Goal: Information Seeking & Learning: Compare options

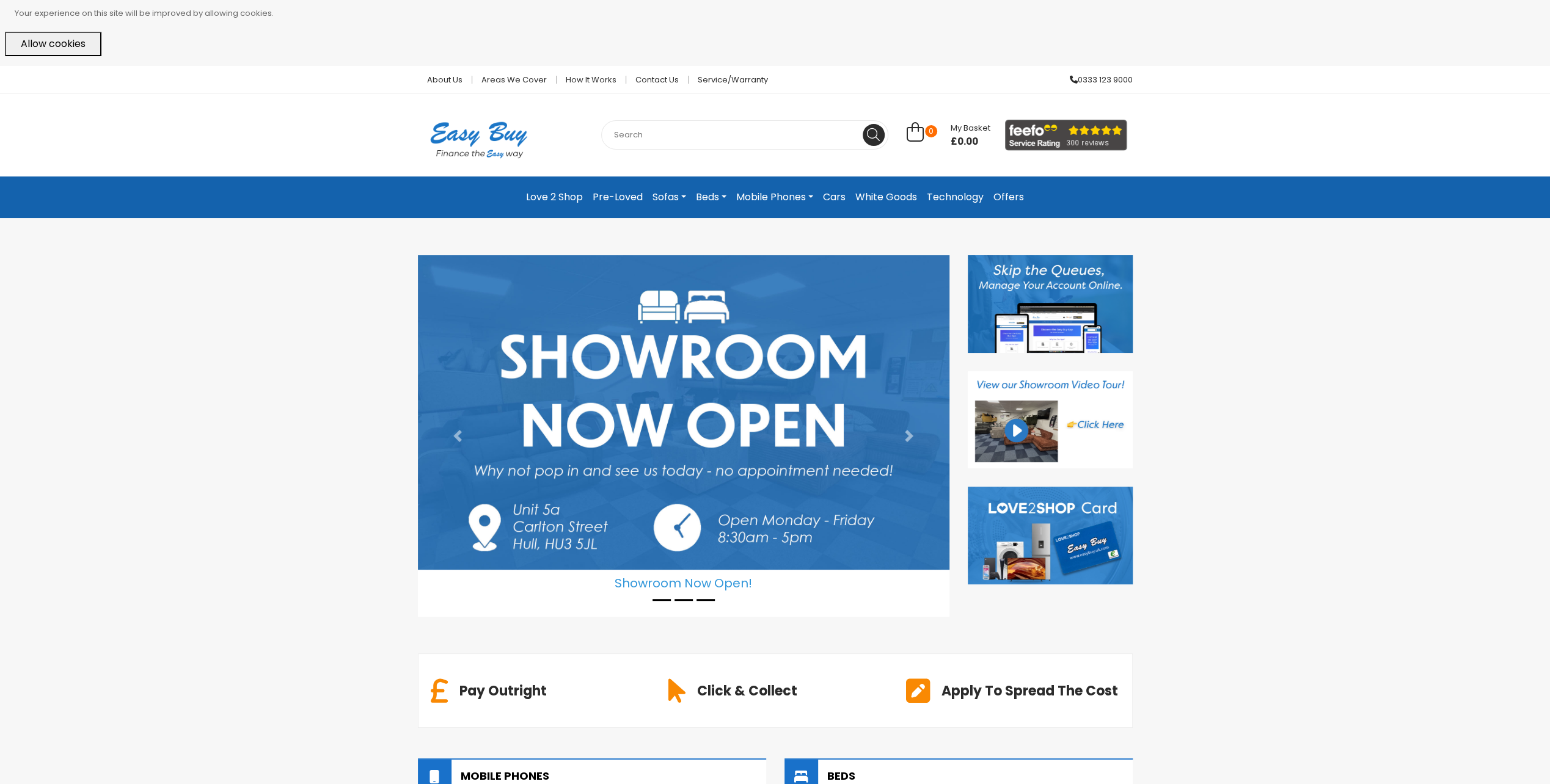
click at [838, 195] on link "Cars" at bounding box center [834, 198] width 33 height 22
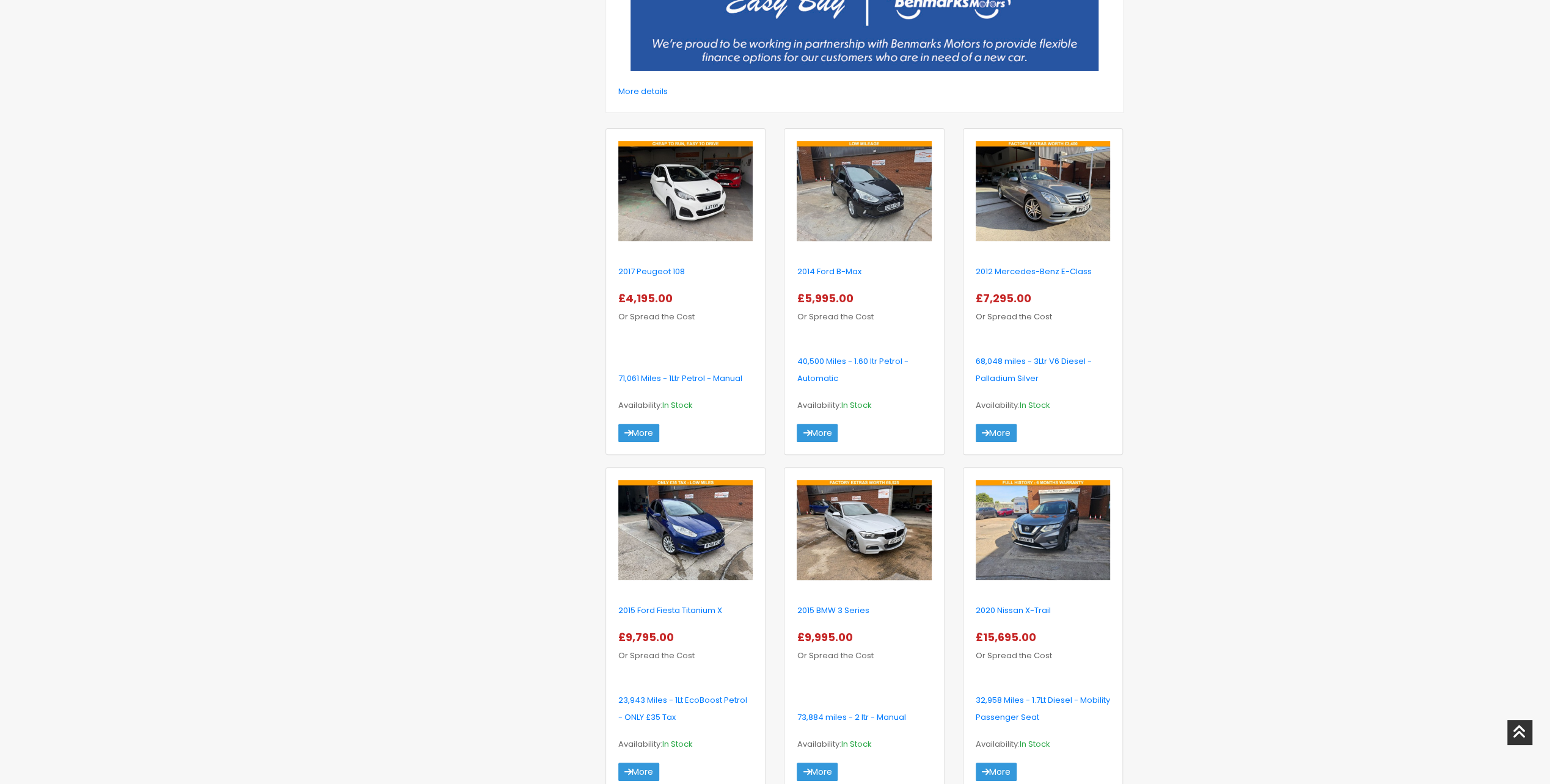
scroll to position [427, 0]
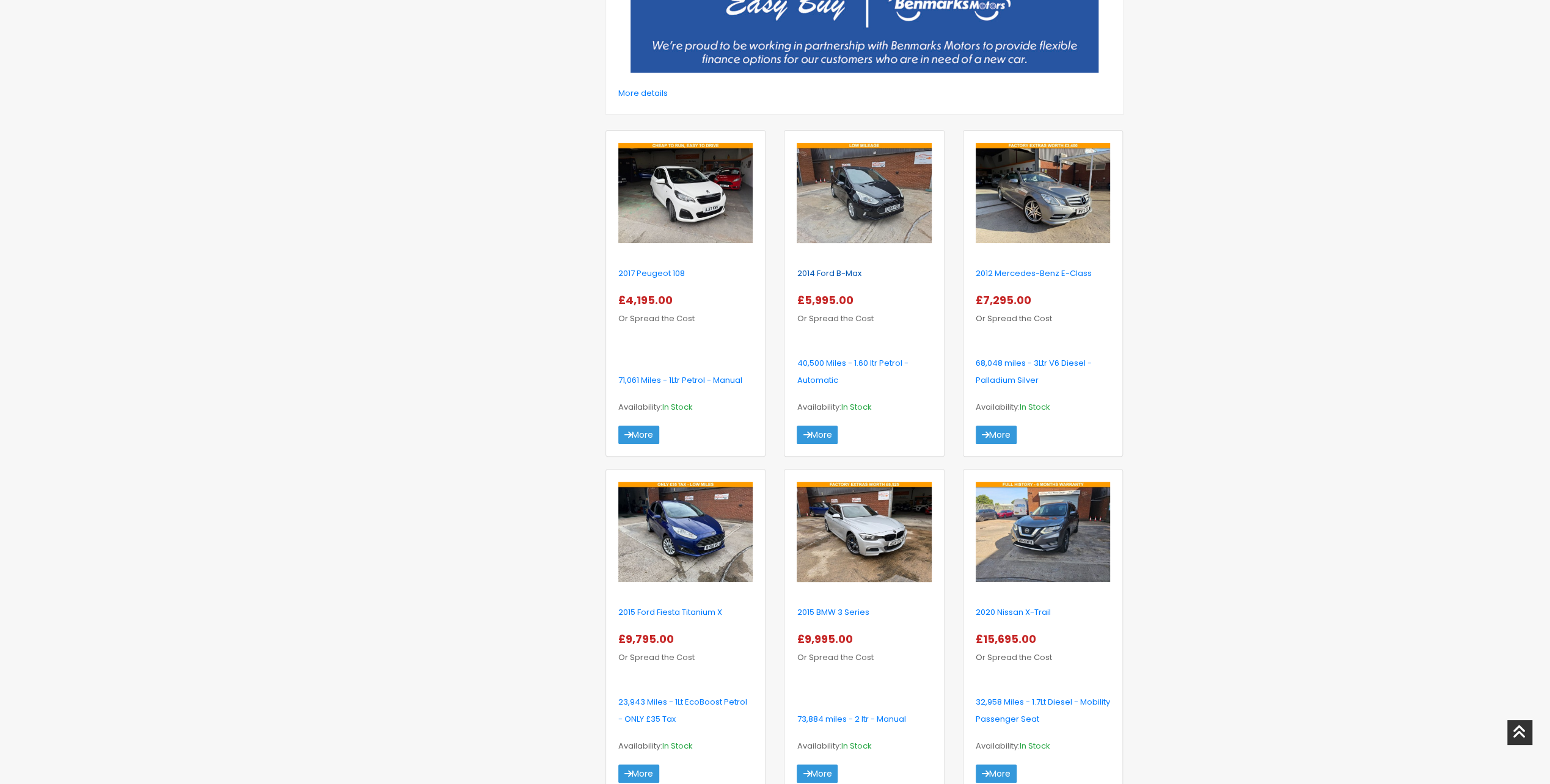
click at [831, 270] on link "2014 Ford B-Max" at bounding box center [829, 273] width 64 height 12
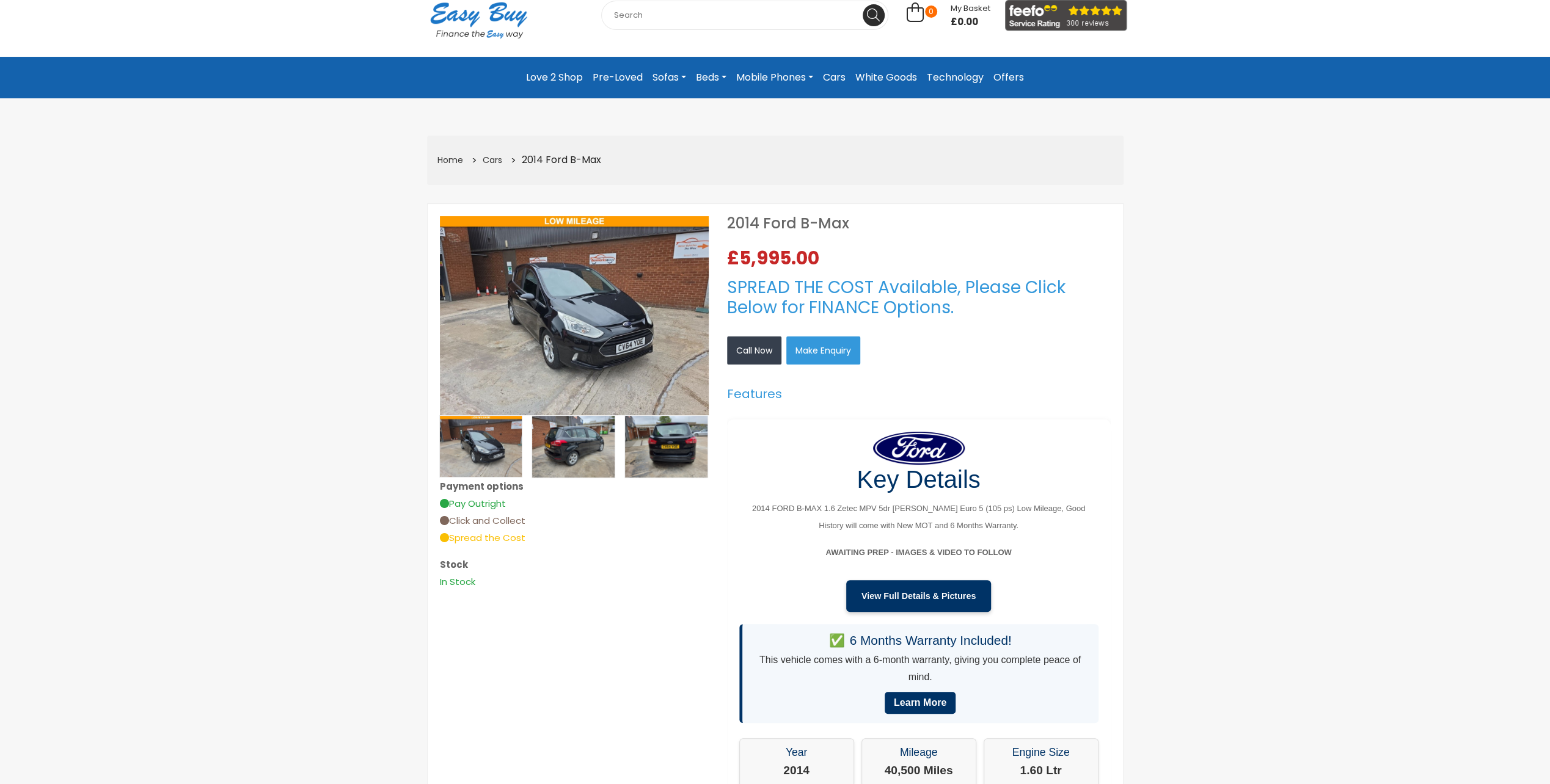
scroll to position [122, 0]
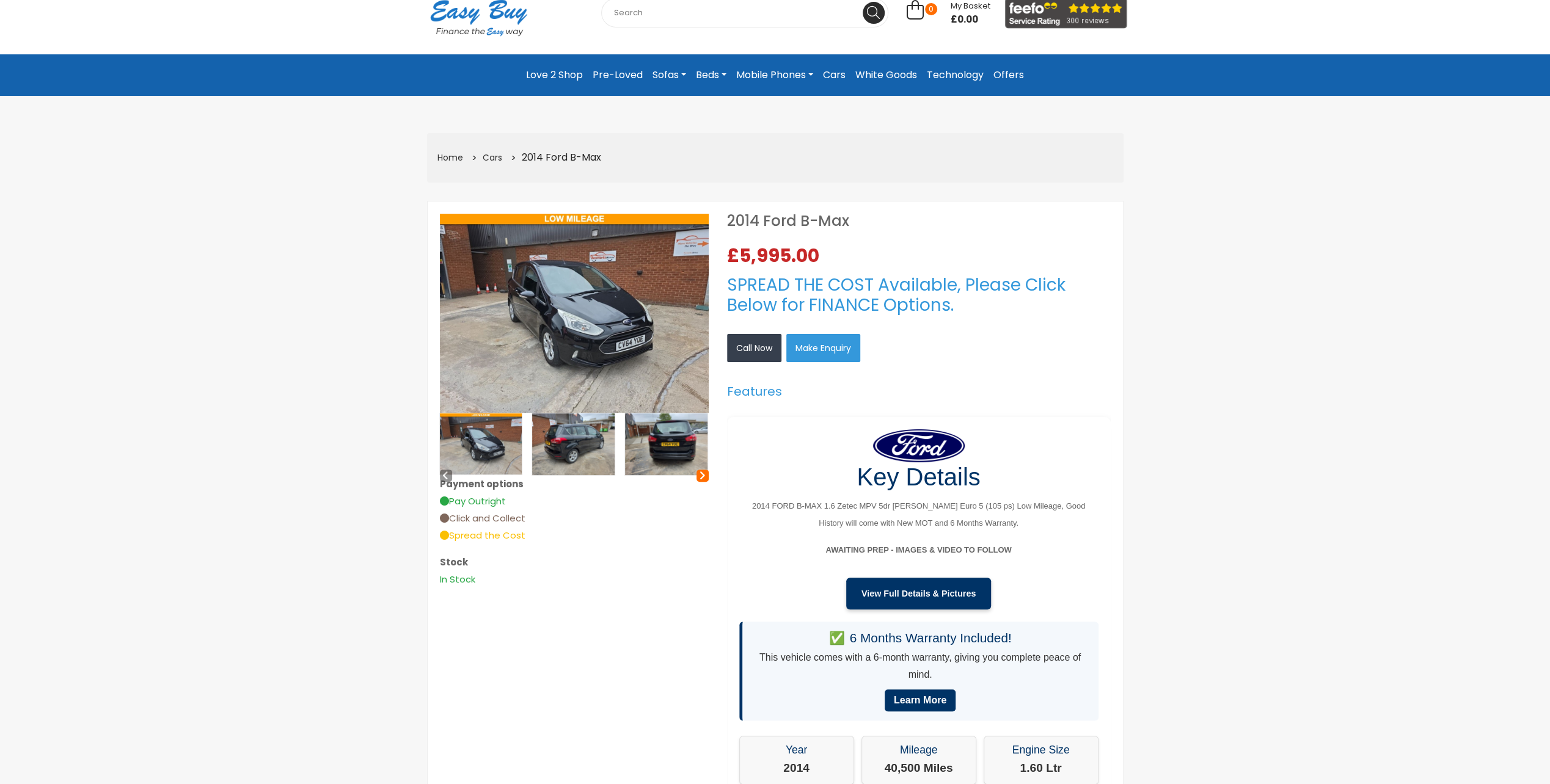
click at [699, 476] on icon at bounding box center [702, 475] width 6 height 10
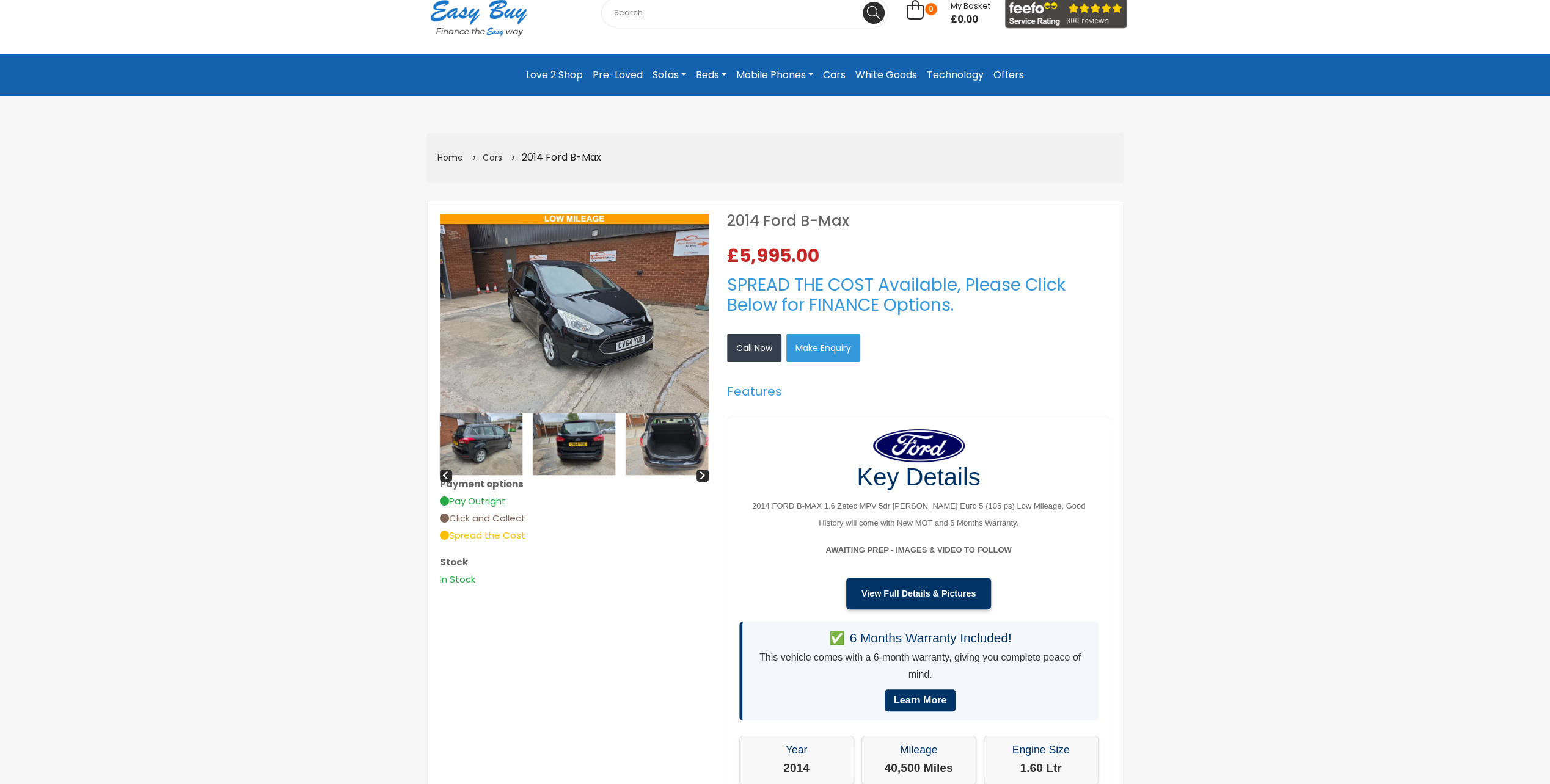
click at [660, 439] on img at bounding box center [666, 443] width 82 height 61
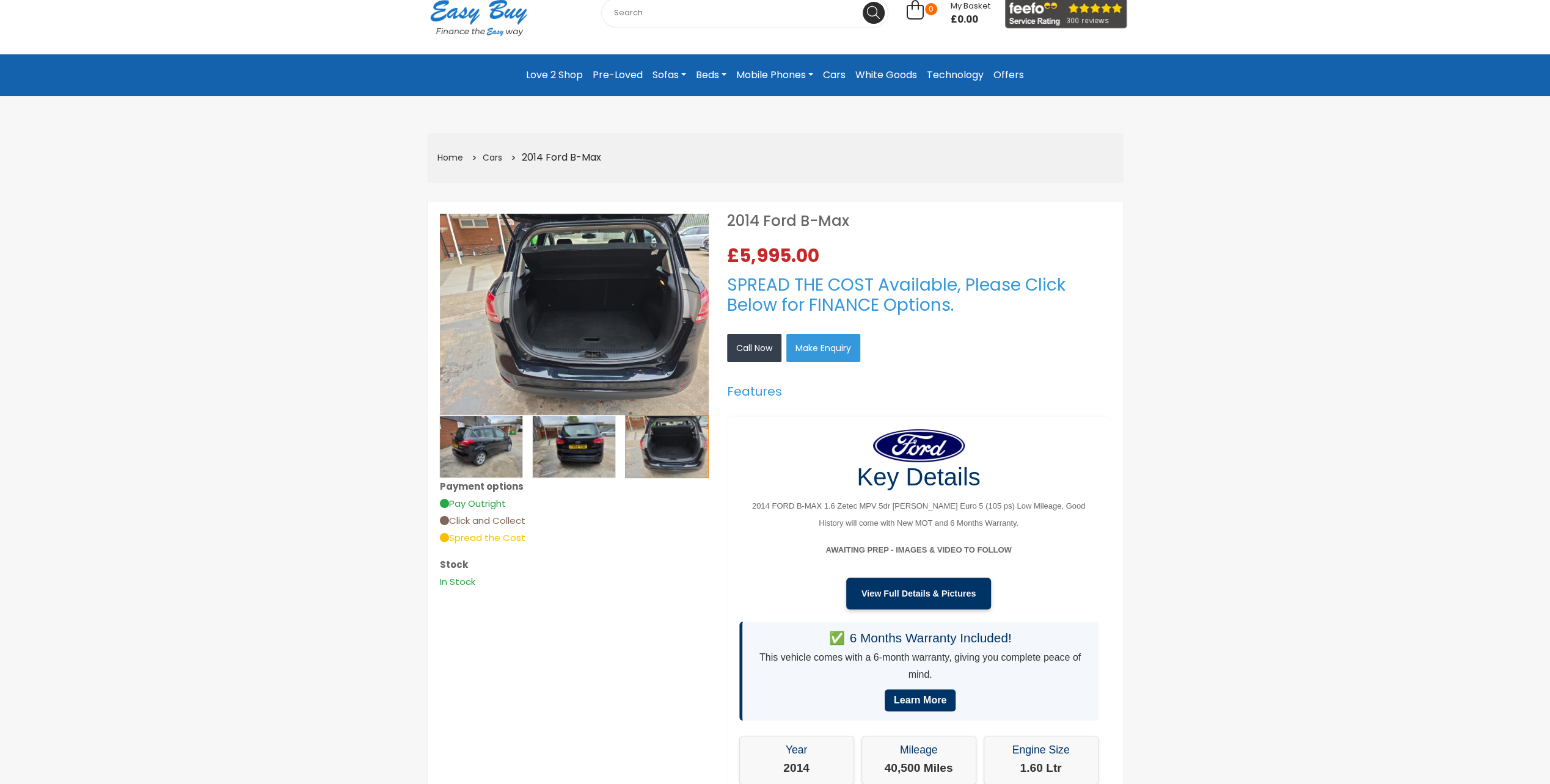
click at [594, 312] on img at bounding box center [574, 314] width 269 height 202
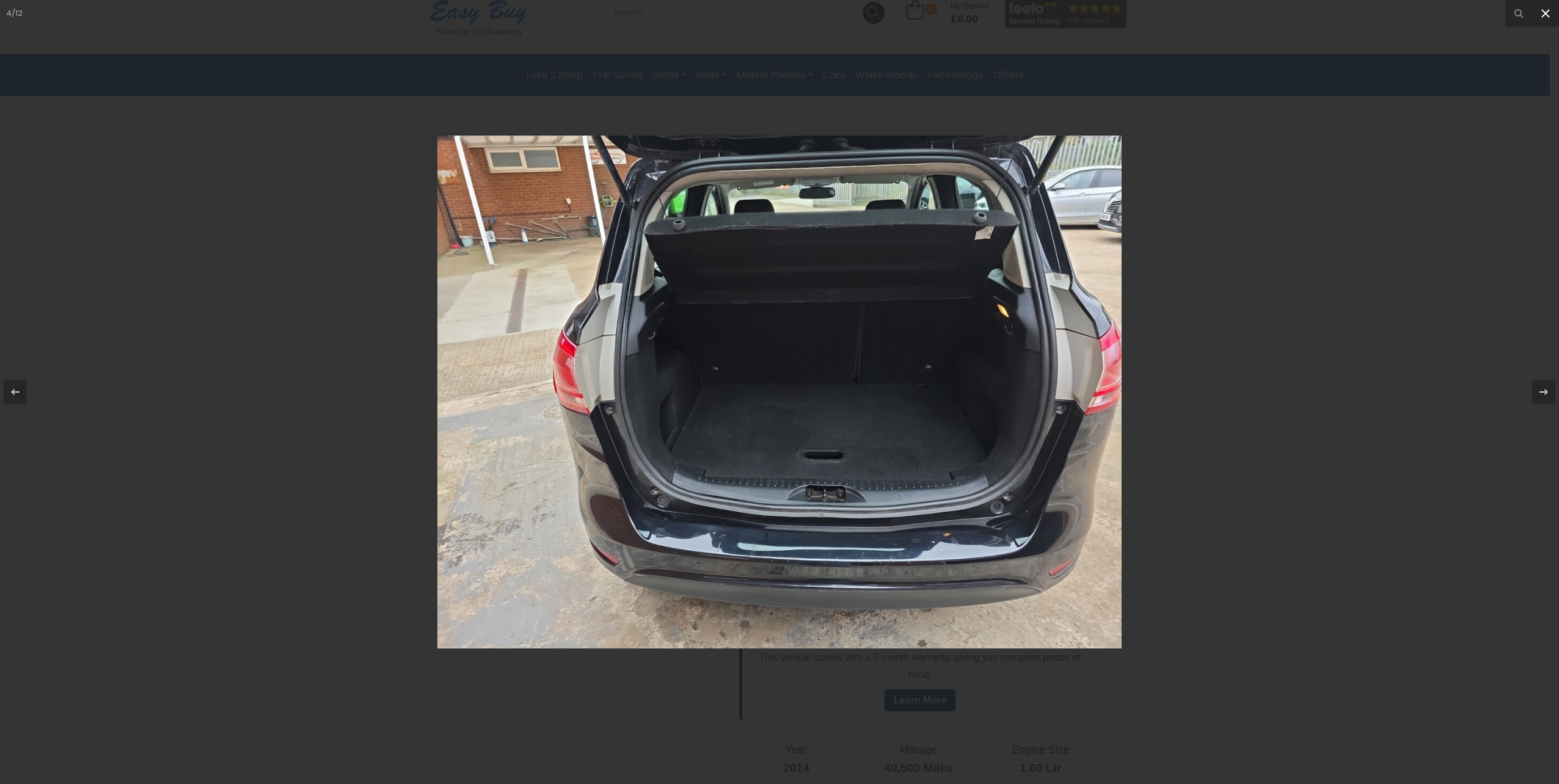
click at [1549, 14] on icon at bounding box center [1545, 14] width 14 height 14
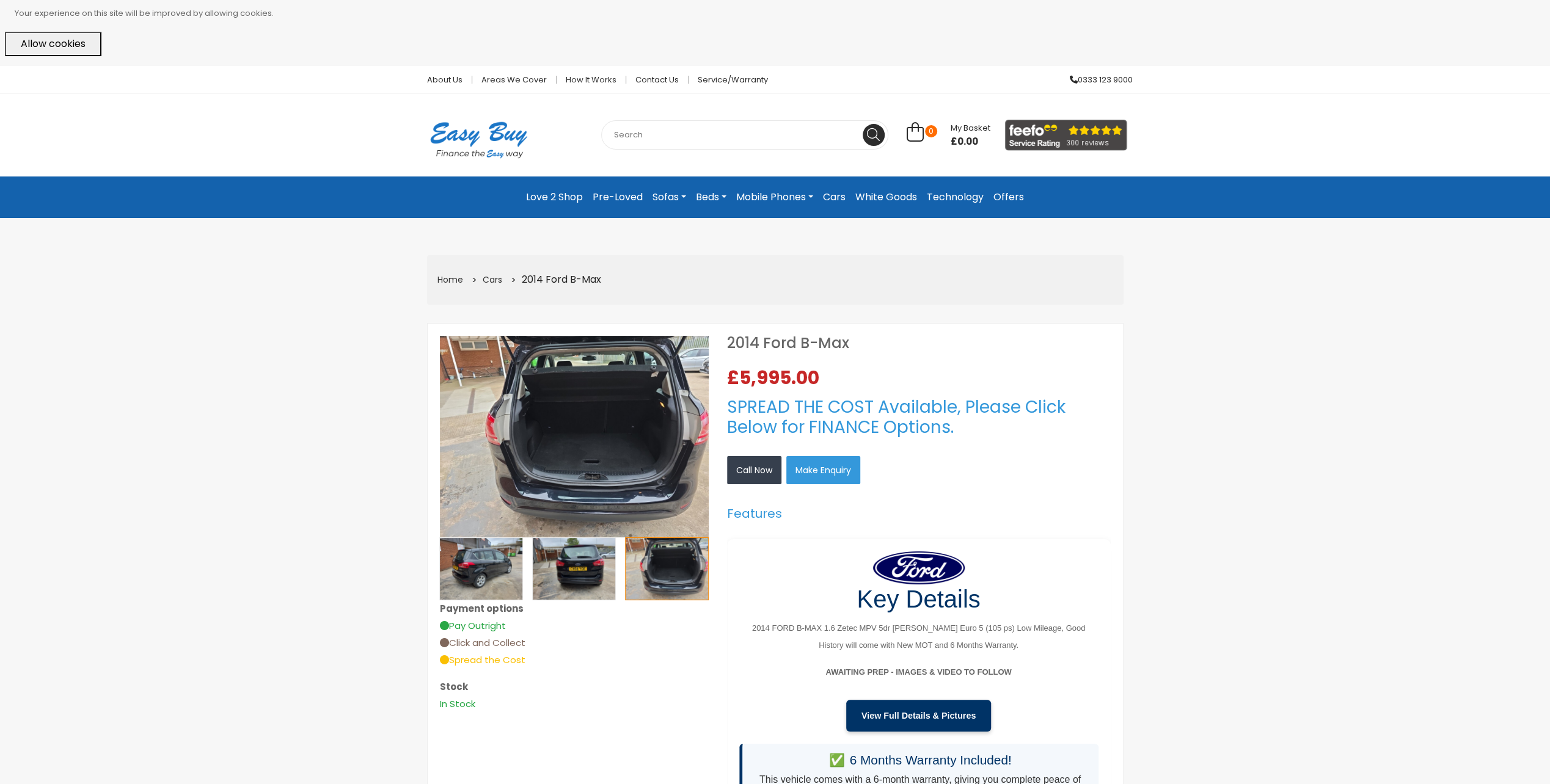
click at [841, 195] on link "Cars" at bounding box center [834, 198] width 33 height 22
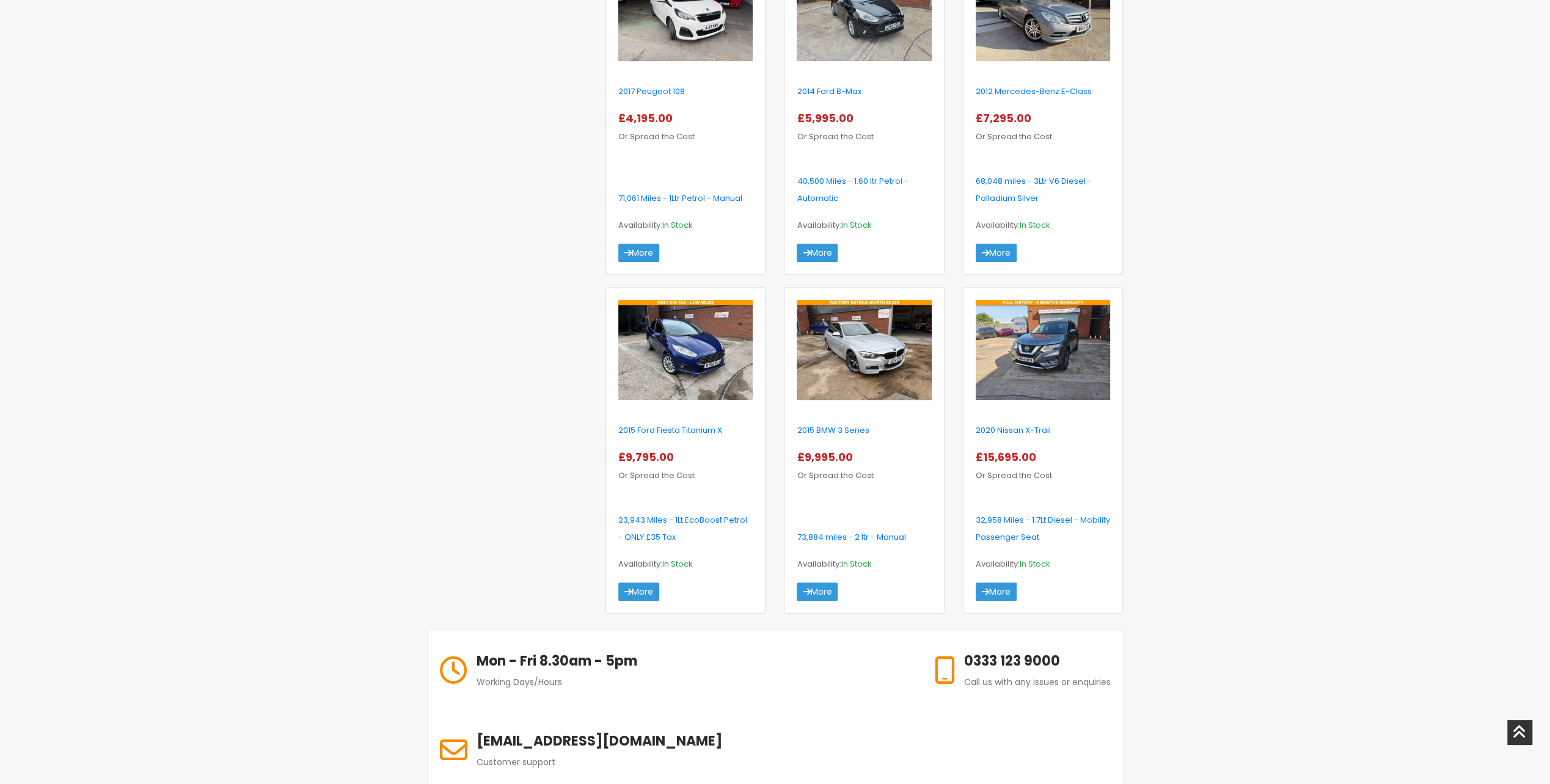
scroll to position [611, 0]
click at [1016, 426] on link "2020 Nissan X-Trail" at bounding box center [1013, 429] width 75 height 12
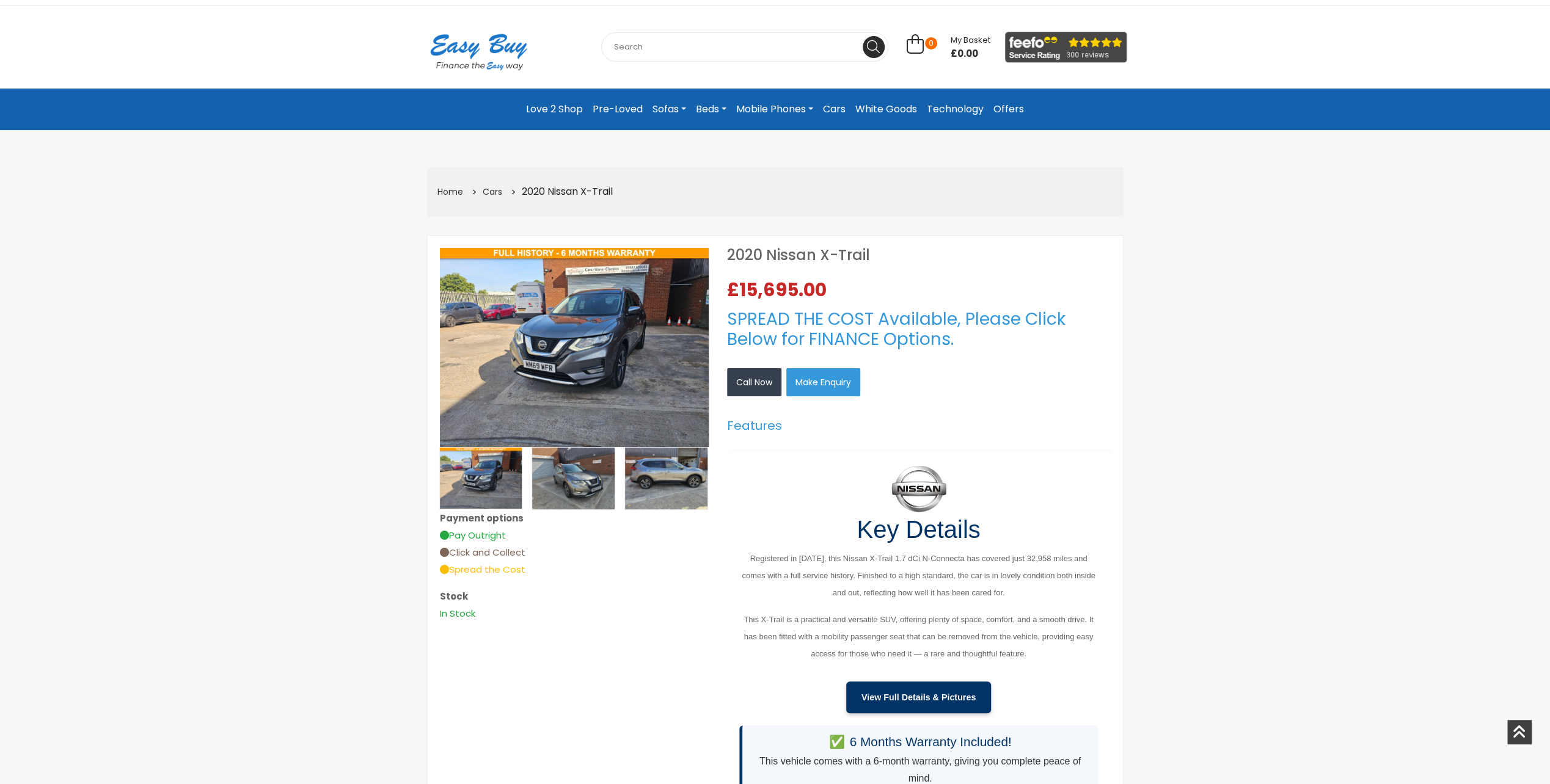
scroll to position [61, 0]
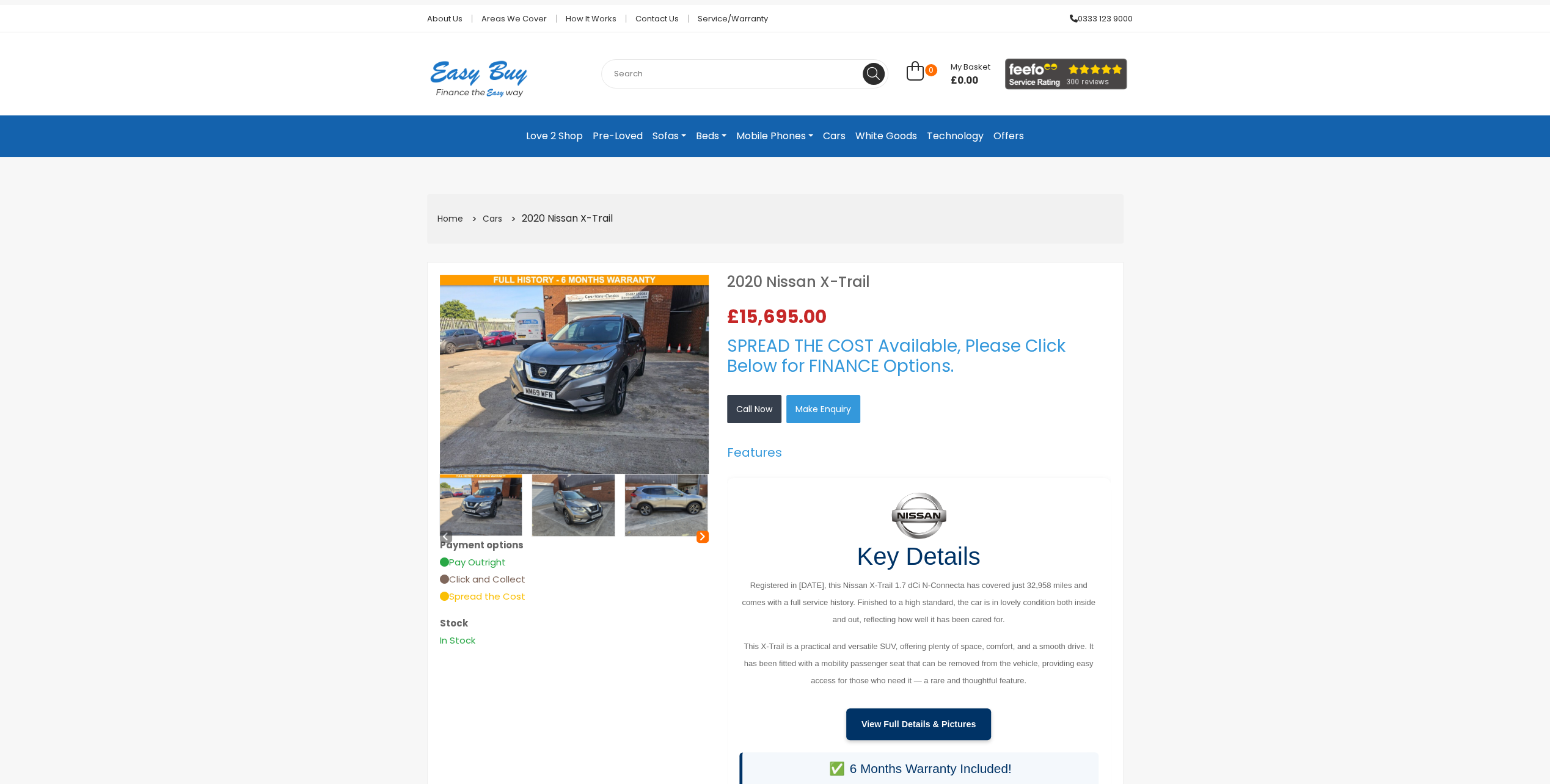
click at [700, 534] on icon at bounding box center [702, 536] width 6 height 10
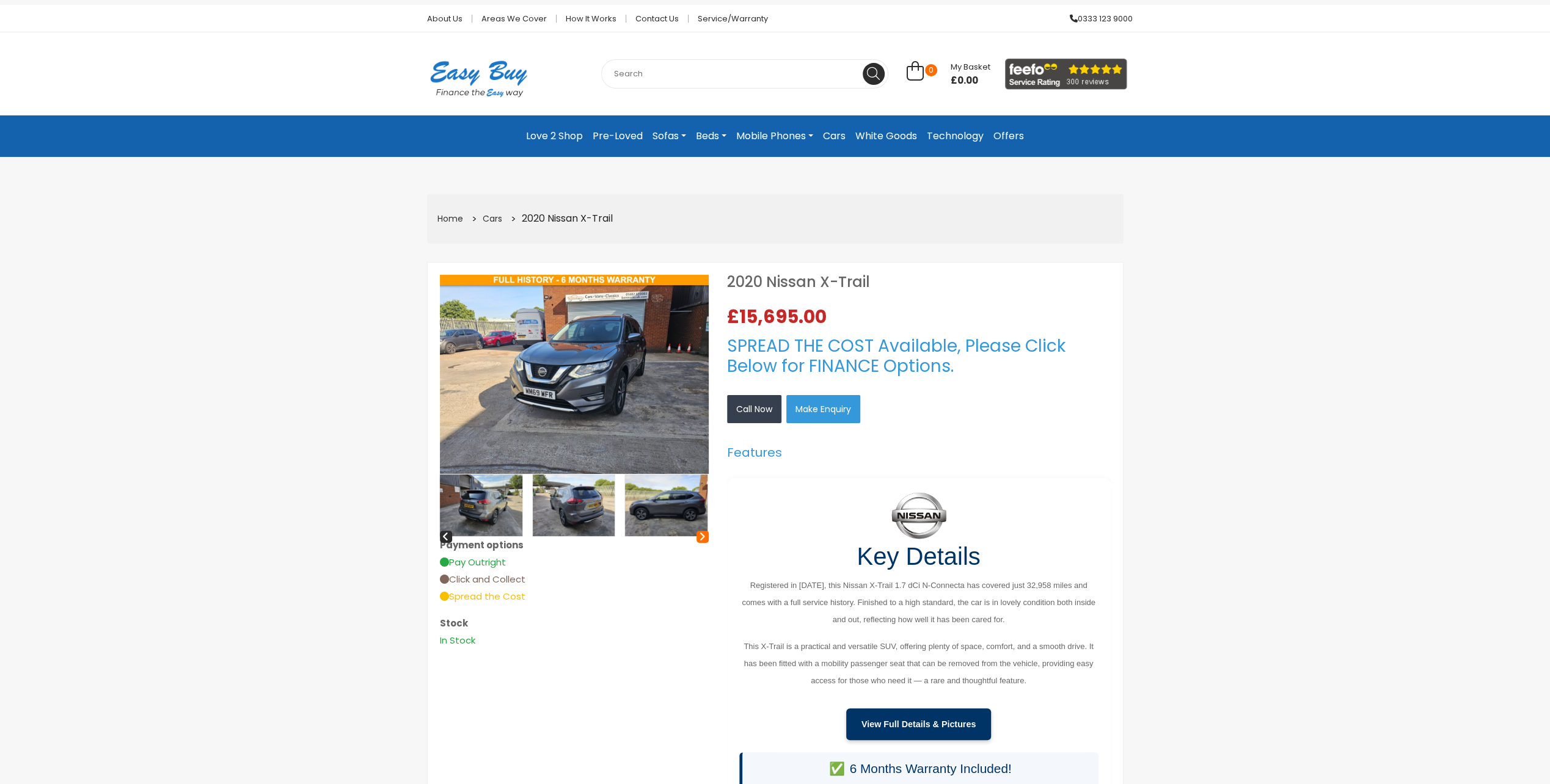
click at [700, 534] on icon at bounding box center [702, 536] width 6 height 10
click at [700, 533] on icon at bounding box center [702, 536] width 6 height 10
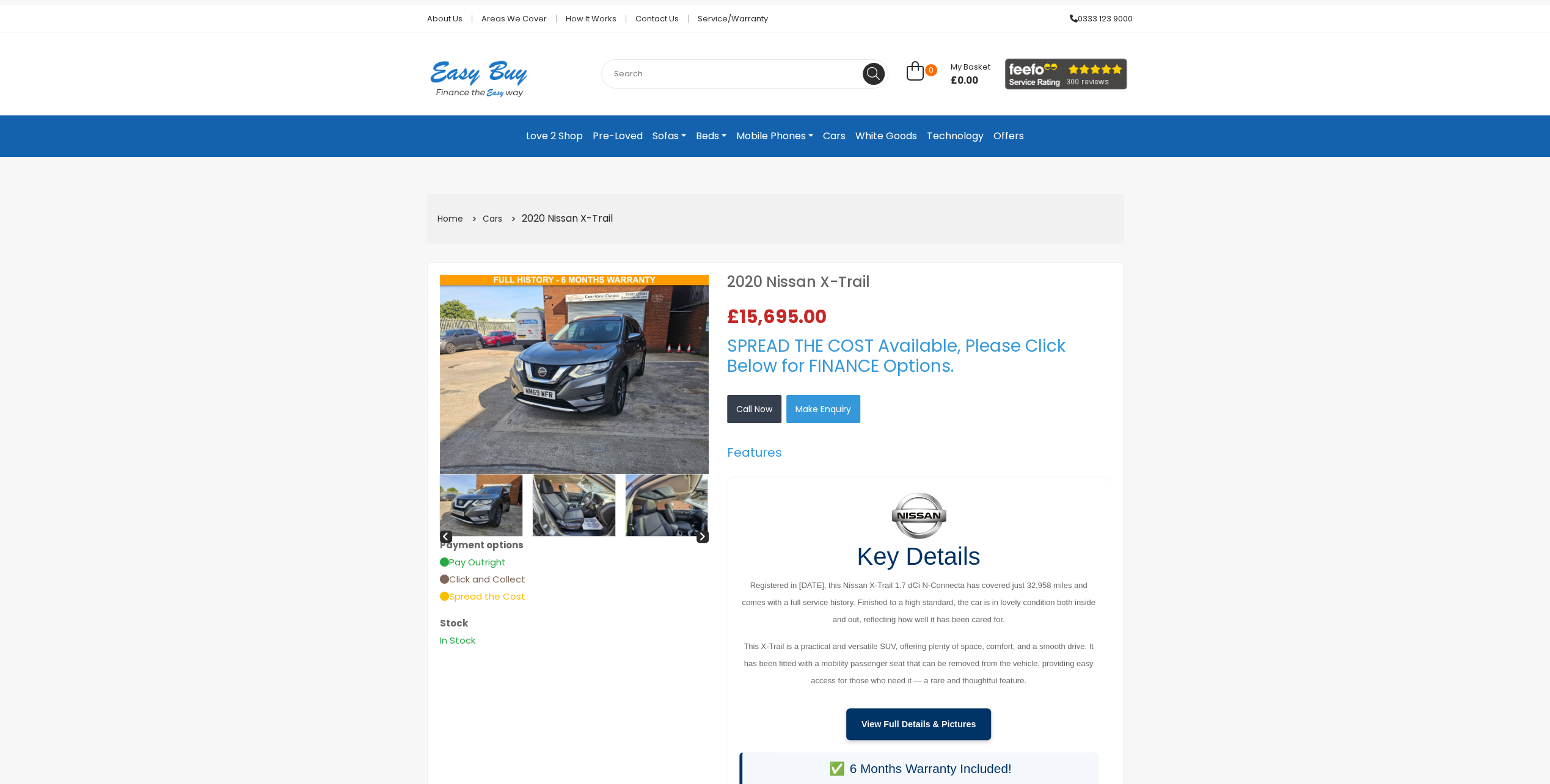
click at [586, 512] on img at bounding box center [574, 505] width 82 height 61
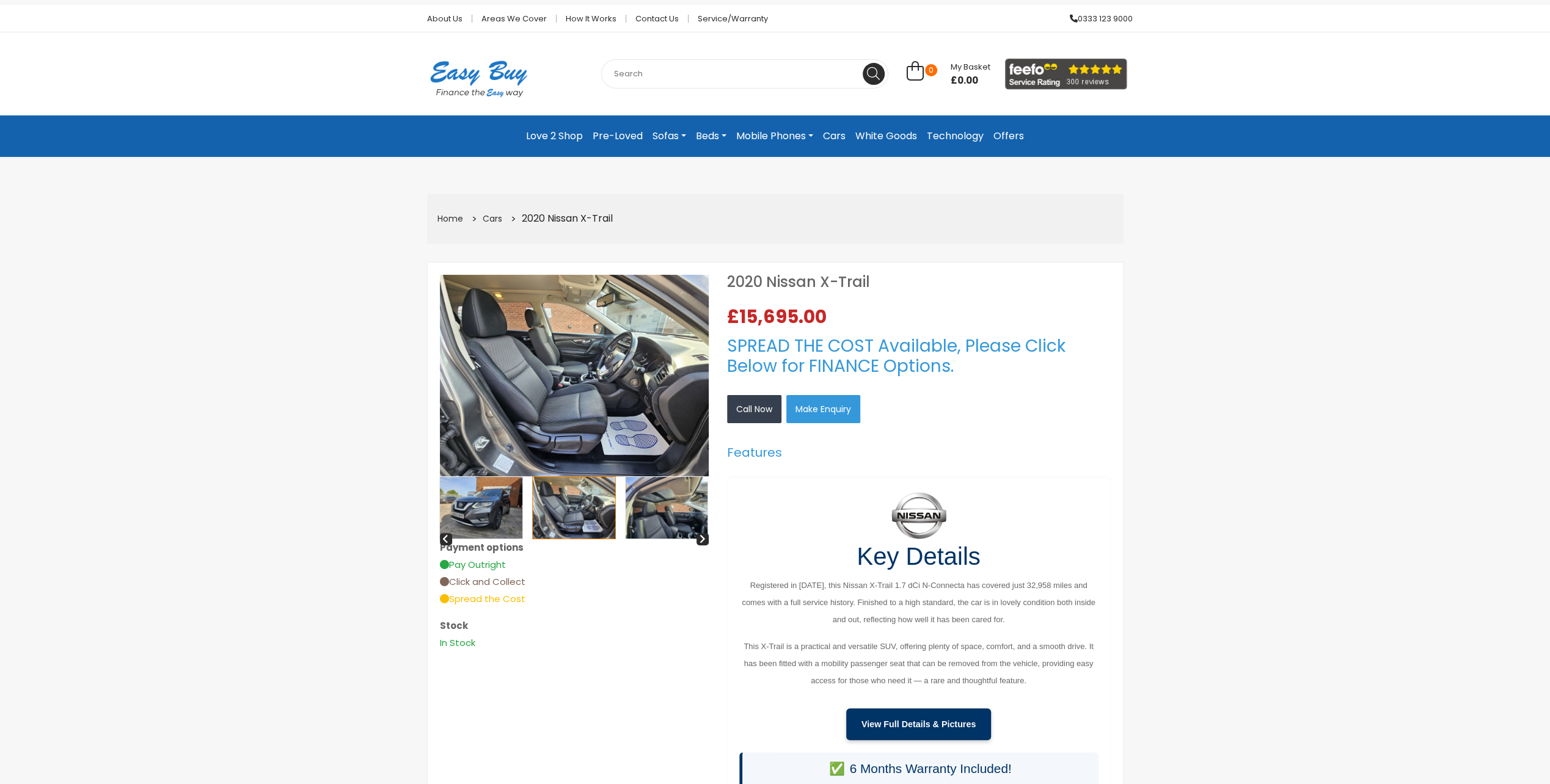
click at [649, 521] on img at bounding box center [666, 507] width 82 height 61
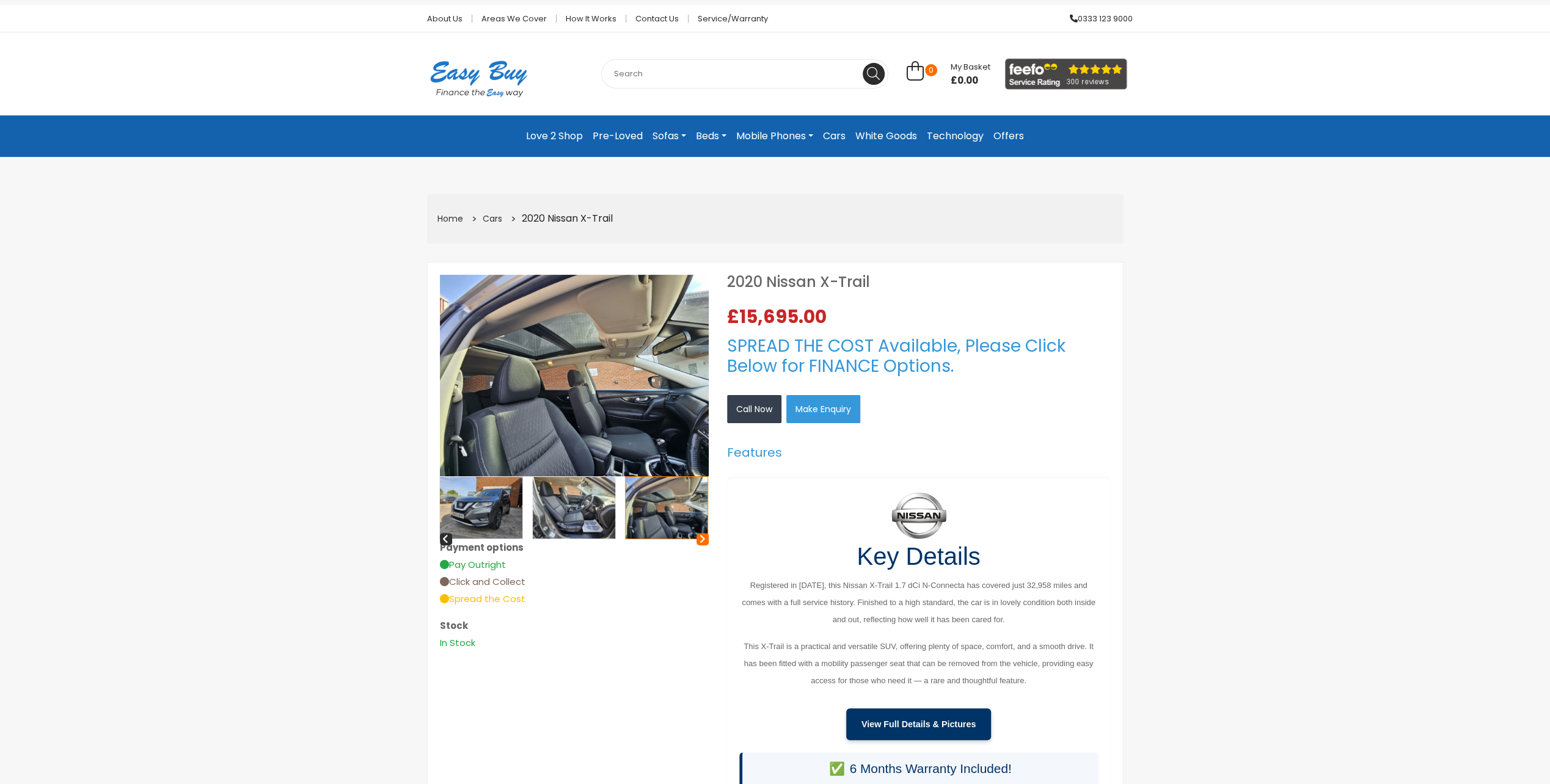
click at [703, 541] on icon at bounding box center [702, 538] width 6 height 10
click at [671, 524] on img at bounding box center [665, 507] width 82 height 61
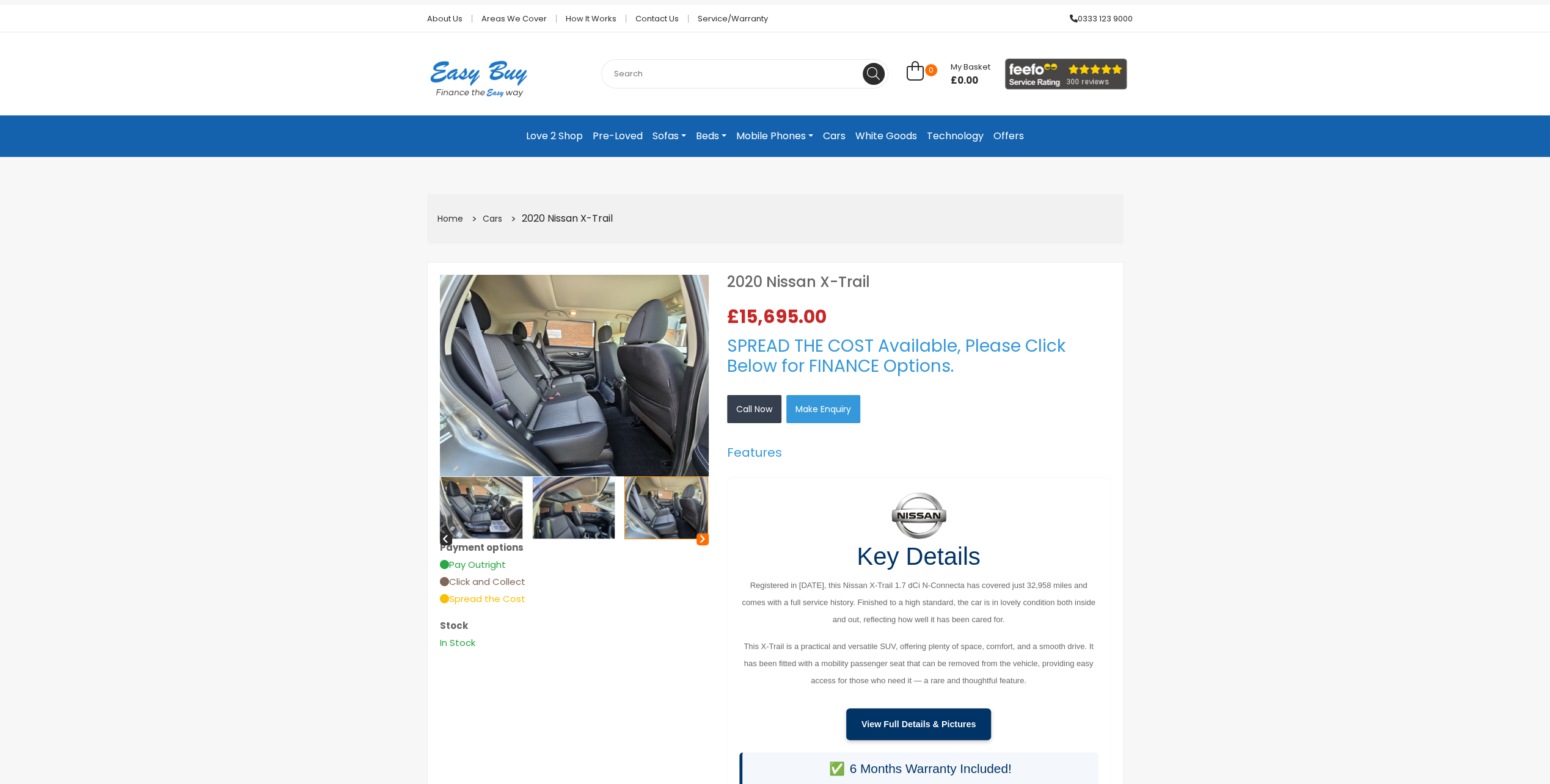
click at [701, 538] on icon at bounding box center [702, 538] width 6 height 10
click at [676, 525] on img at bounding box center [665, 507] width 82 height 61
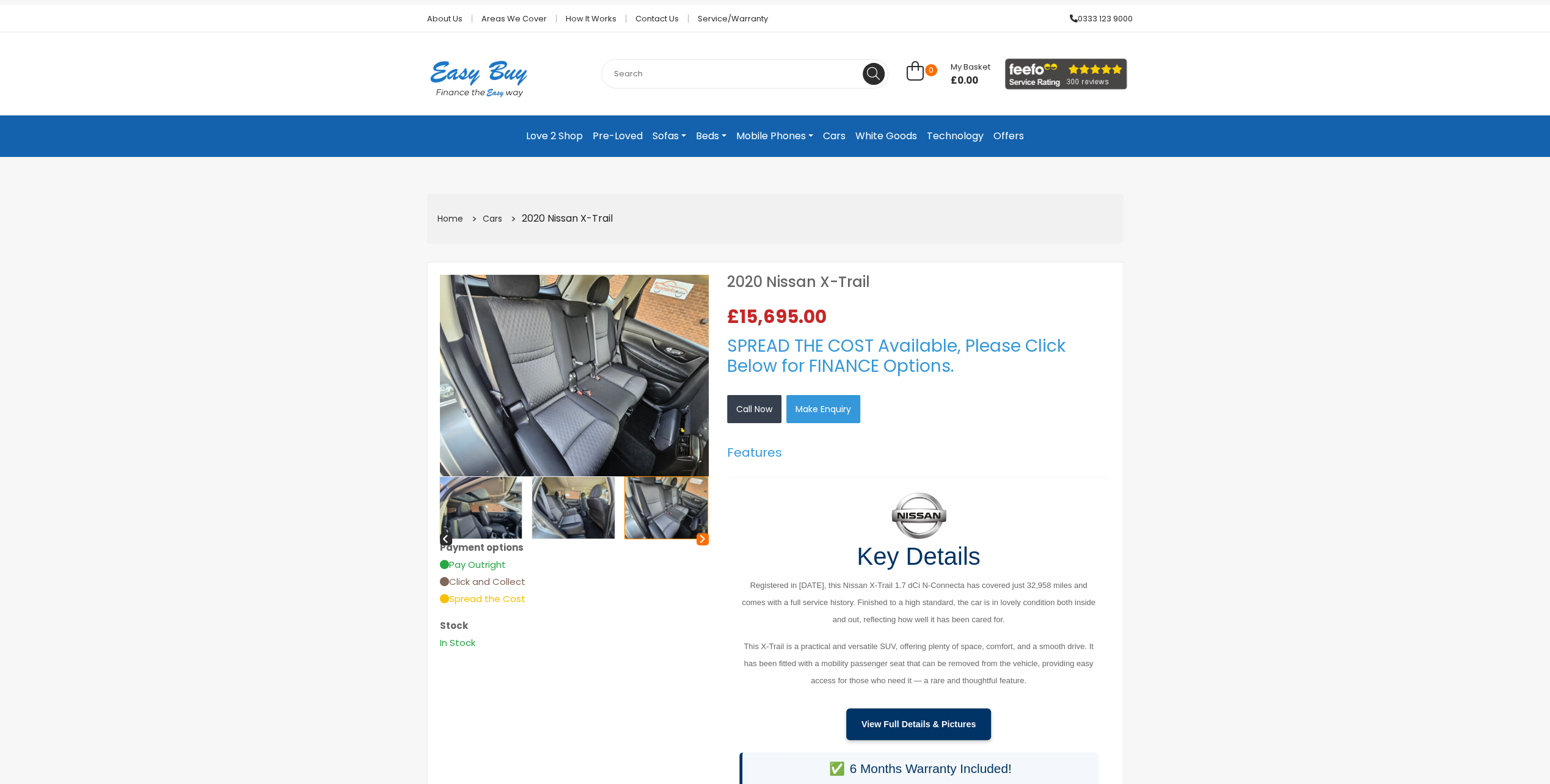
click at [703, 539] on icon at bounding box center [702, 538] width 6 height 10
click at [681, 522] on img at bounding box center [666, 507] width 82 height 61
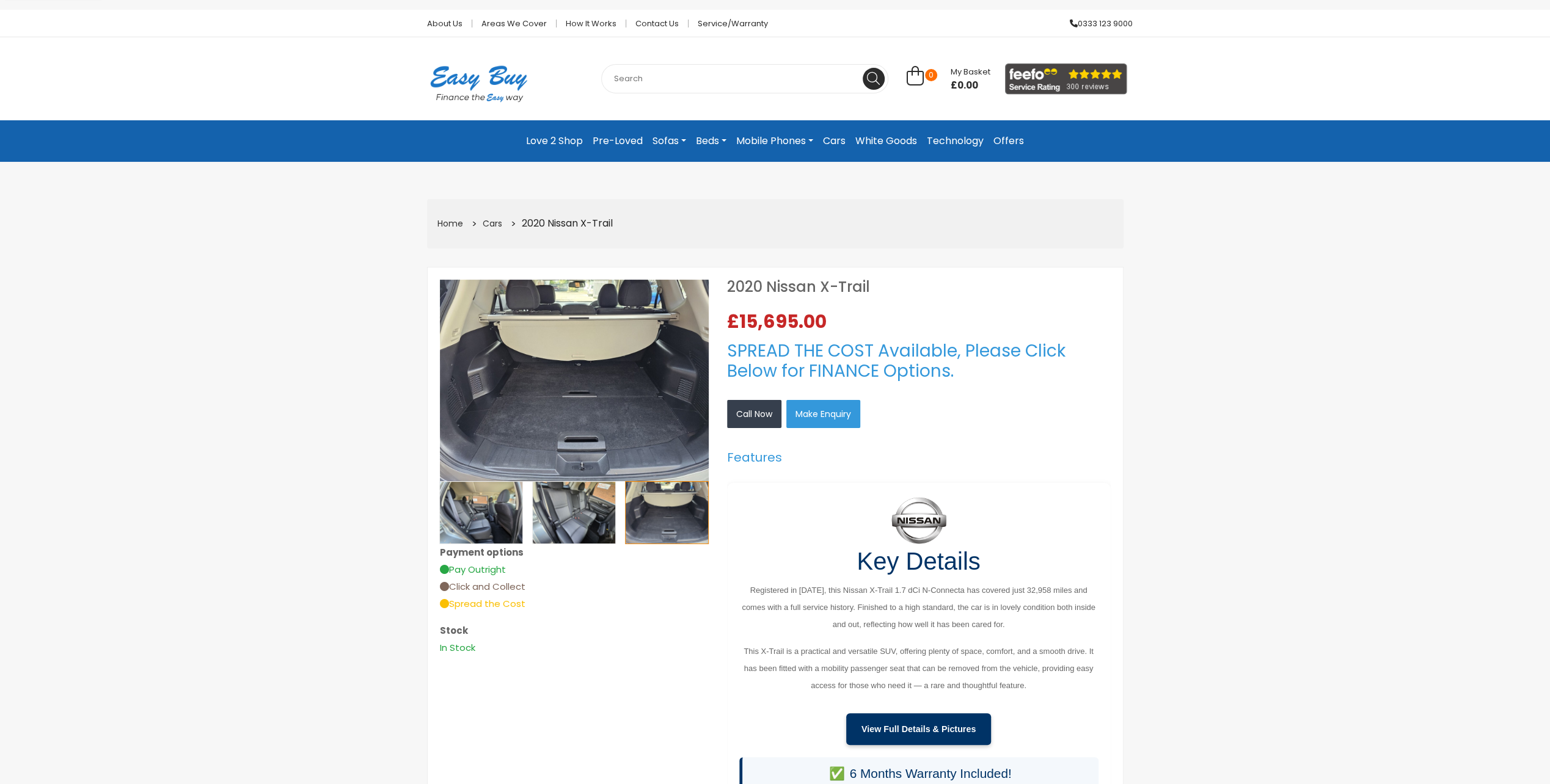
scroll to position [0, 0]
